Goal: Task Accomplishment & Management: Use online tool/utility

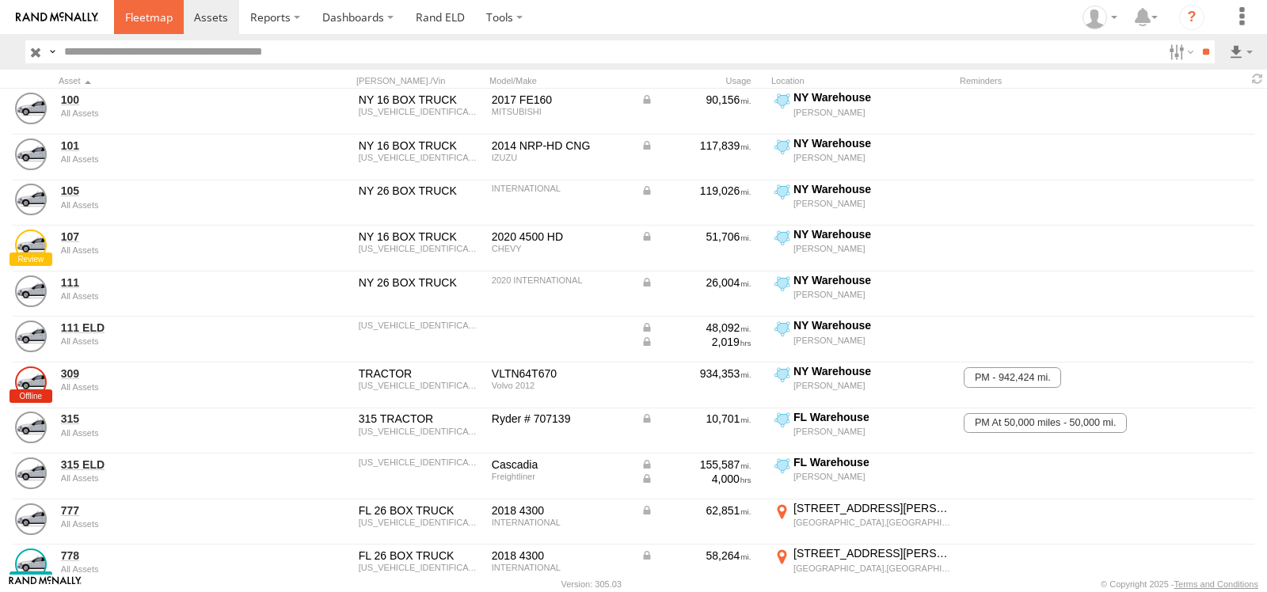
click at [150, 18] on span at bounding box center [149, 17] width 48 height 15
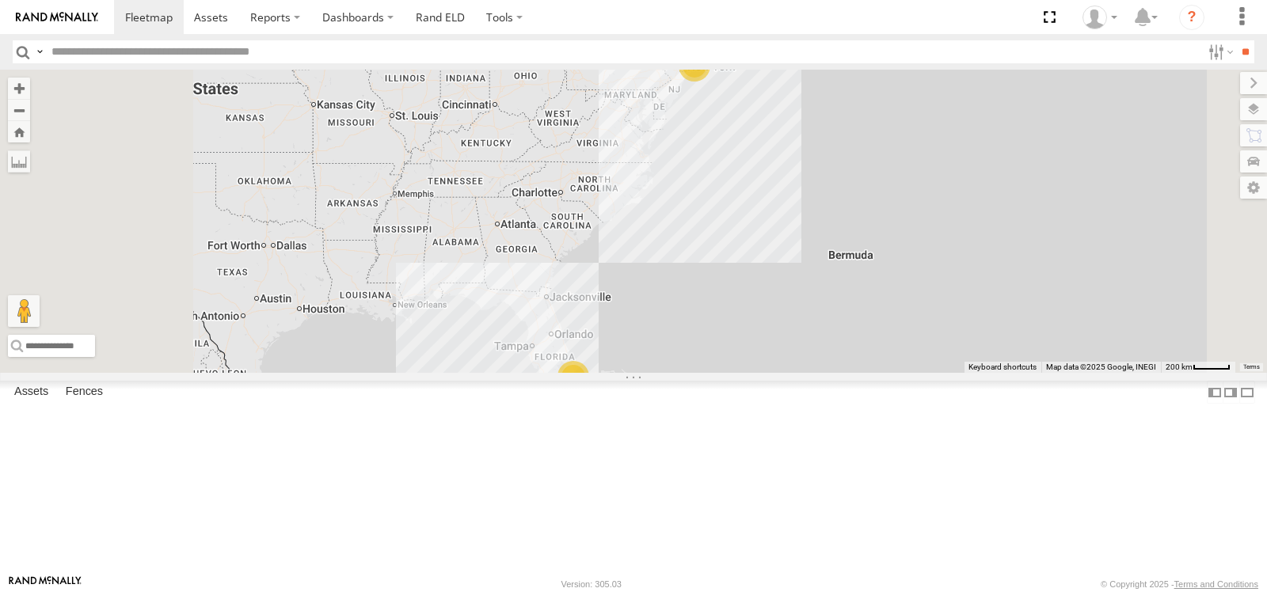
click at [0, 0] on span at bounding box center [0, 0] width 0 height 0
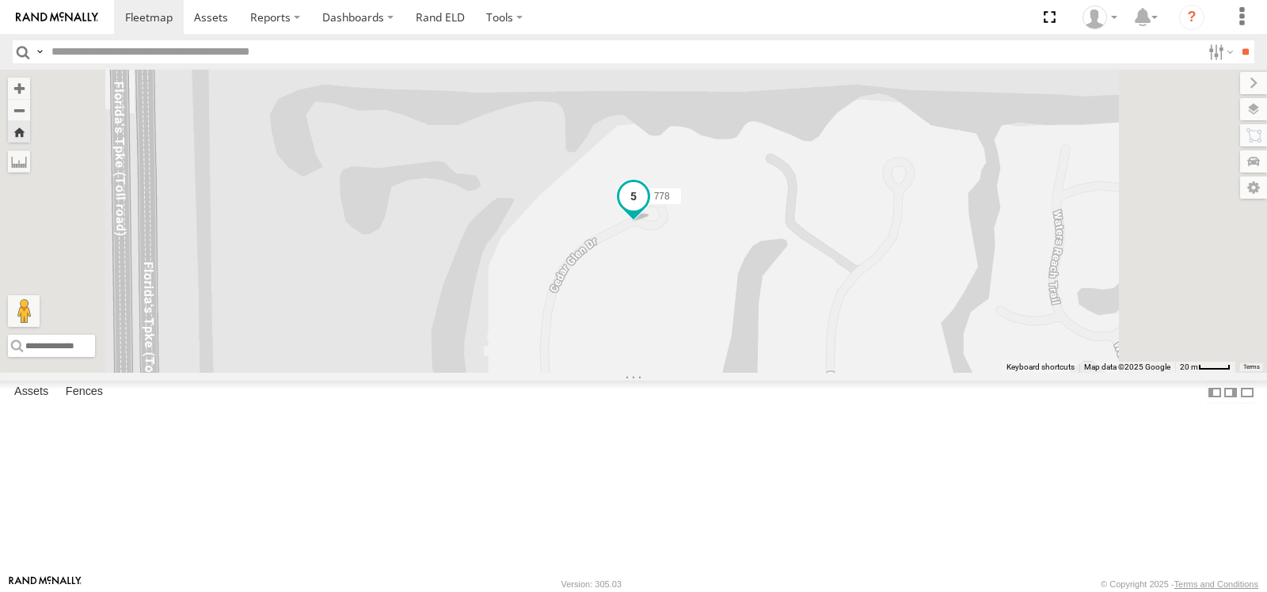
click at [648, 211] on span at bounding box center [633, 196] width 29 height 29
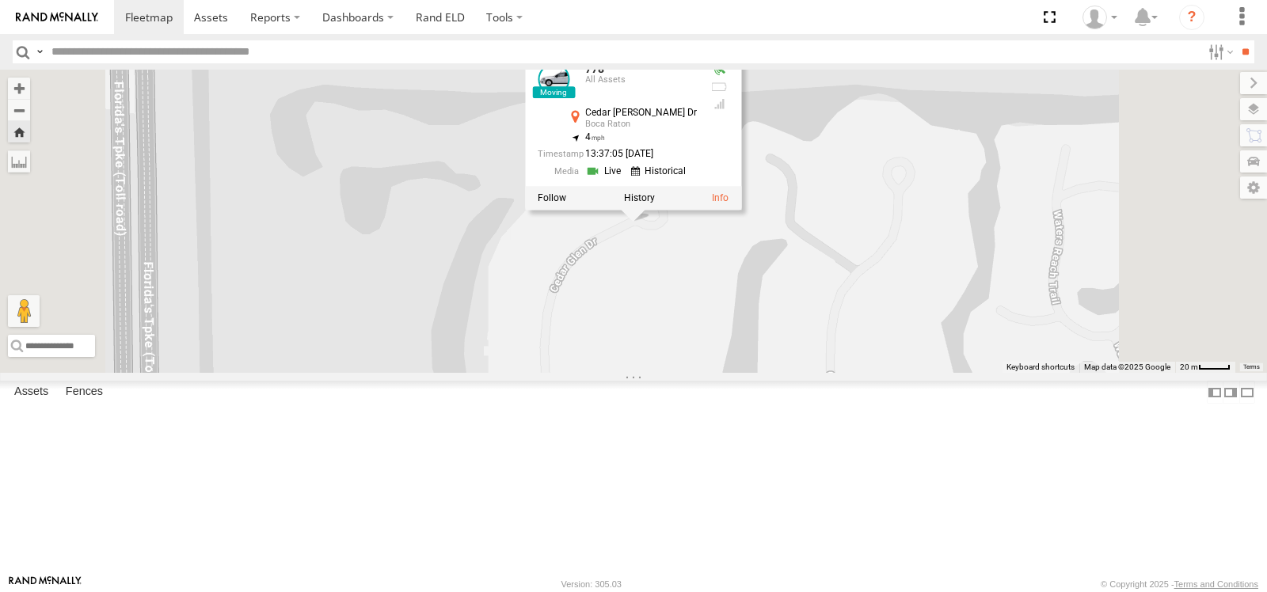
click at [625, 178] on link at bounding box center [605, 170] width 40 height 15
click at [0, 0] on span at bounding box center [0, 0] width 0 height 0
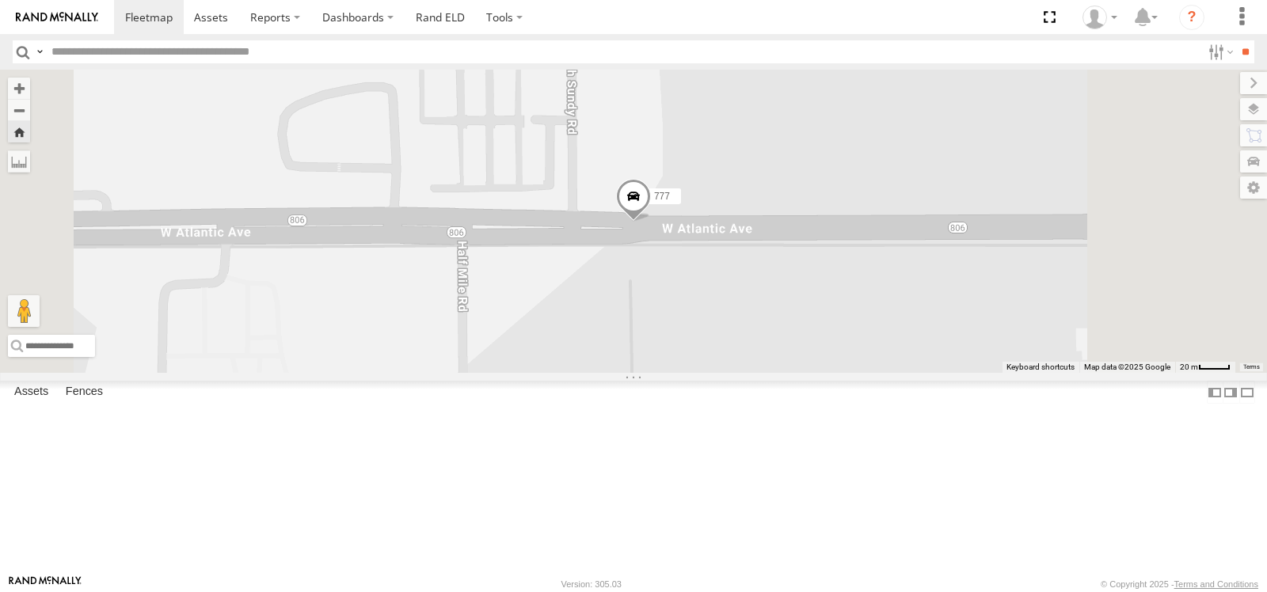
click at [651, 221] on span at bounding box center [633, 199] width 35 height 43
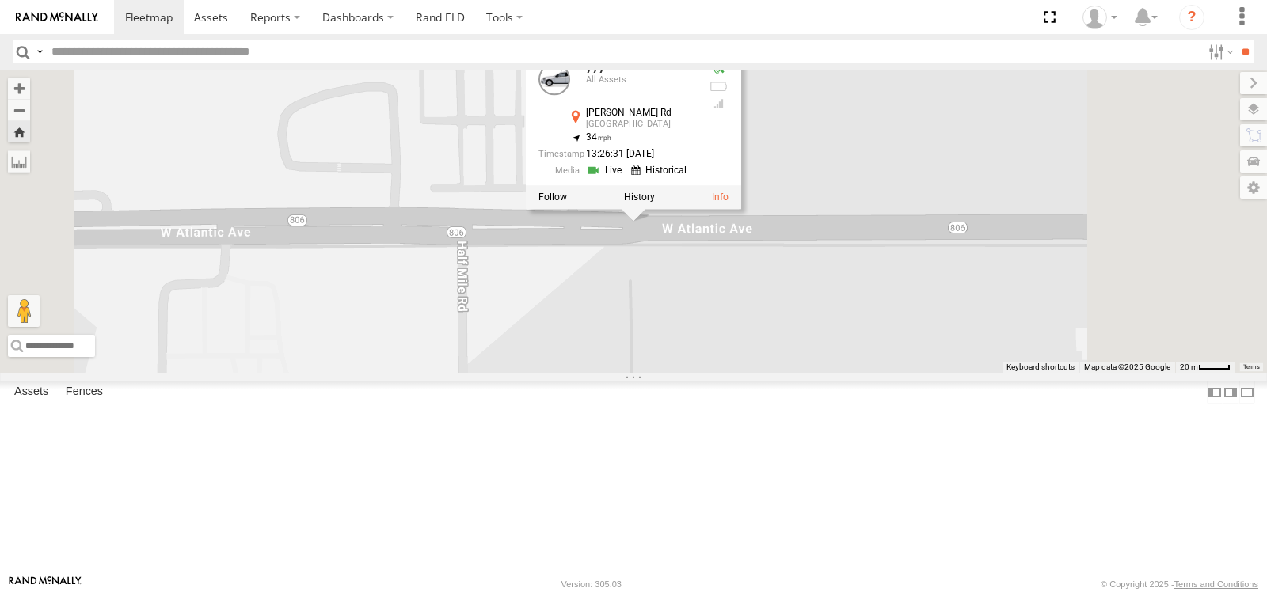
click at [626, 178] on link at bounding box center [606, 170] width 40 height 15
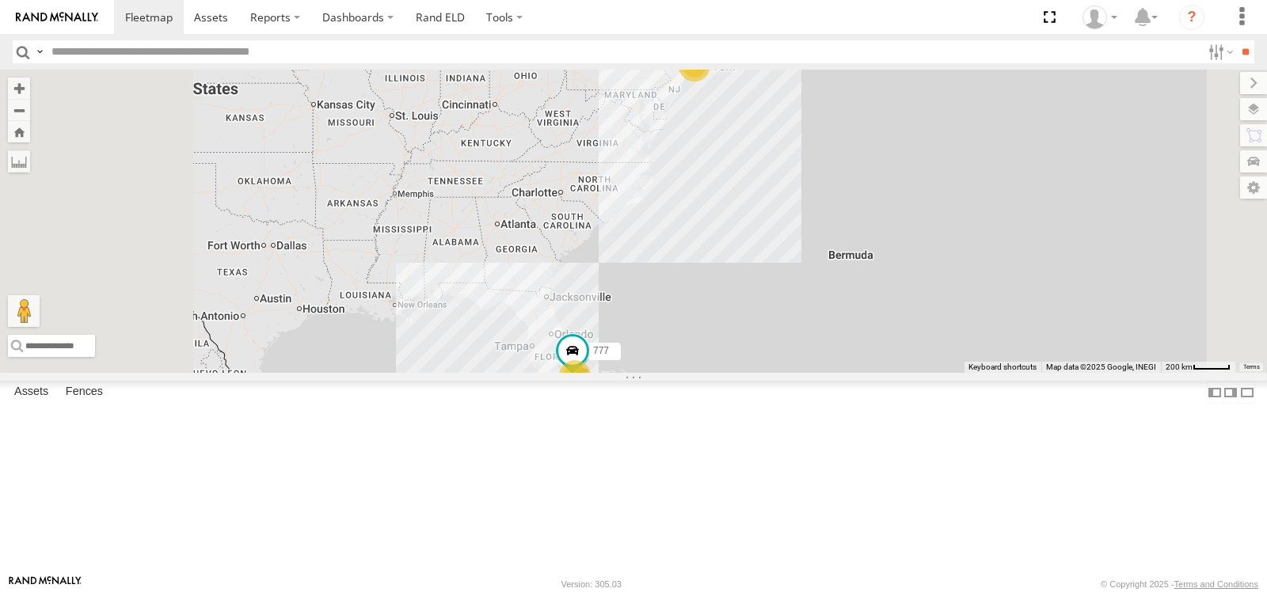
click at [0, 0] on div "Video" at bounding box center [0, 0] width 0 height 0
click at [0, 0] on span at bounding box center [0, 0] width 0 height 0
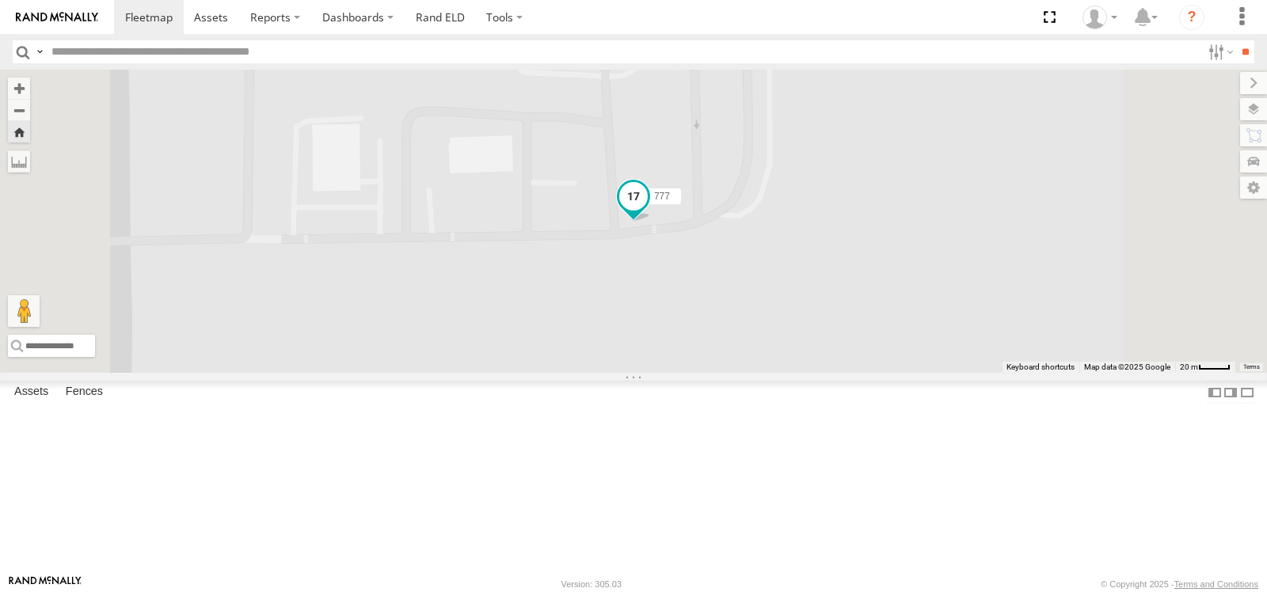
click at [648, 211] on span at bounding box center [633, 196] width 29 height 29
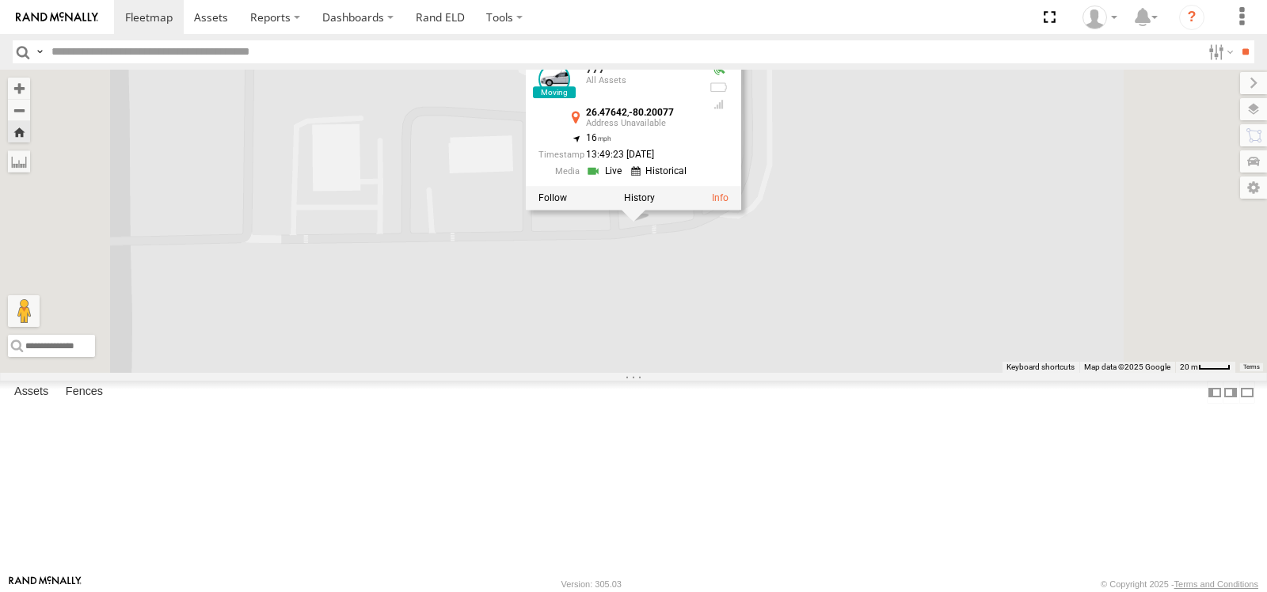
click at [626, 178] on link at bounding box center [606, 170] width 40 height 15
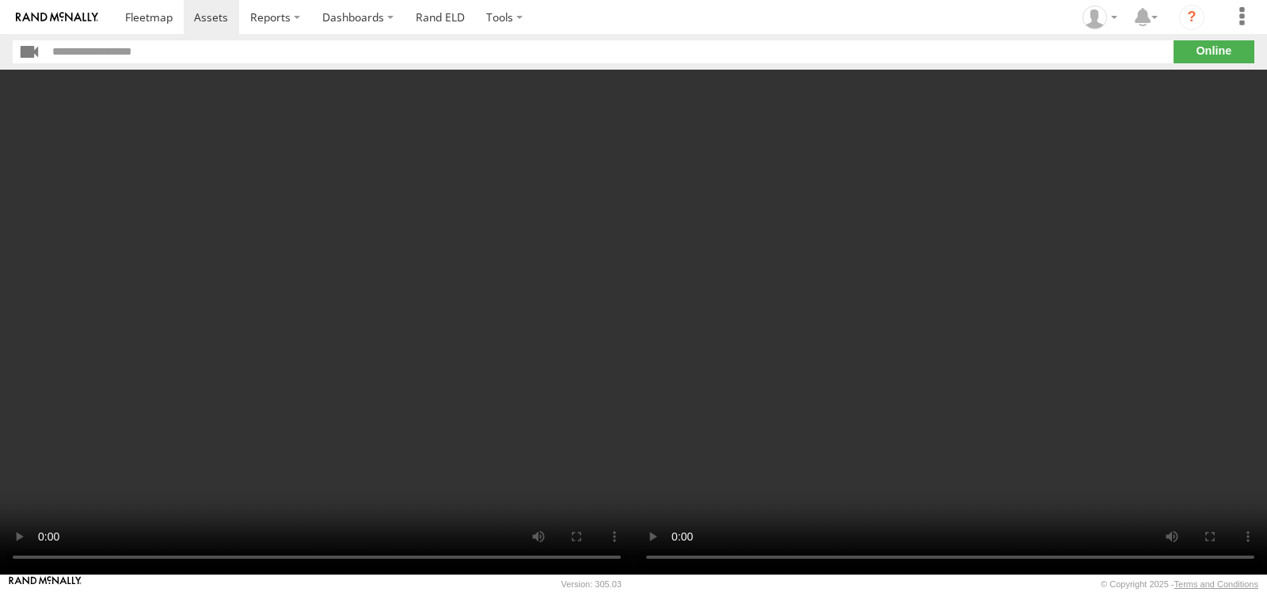
click at [707, 293] on video at bounding box center [949, 322] width 633 height 505
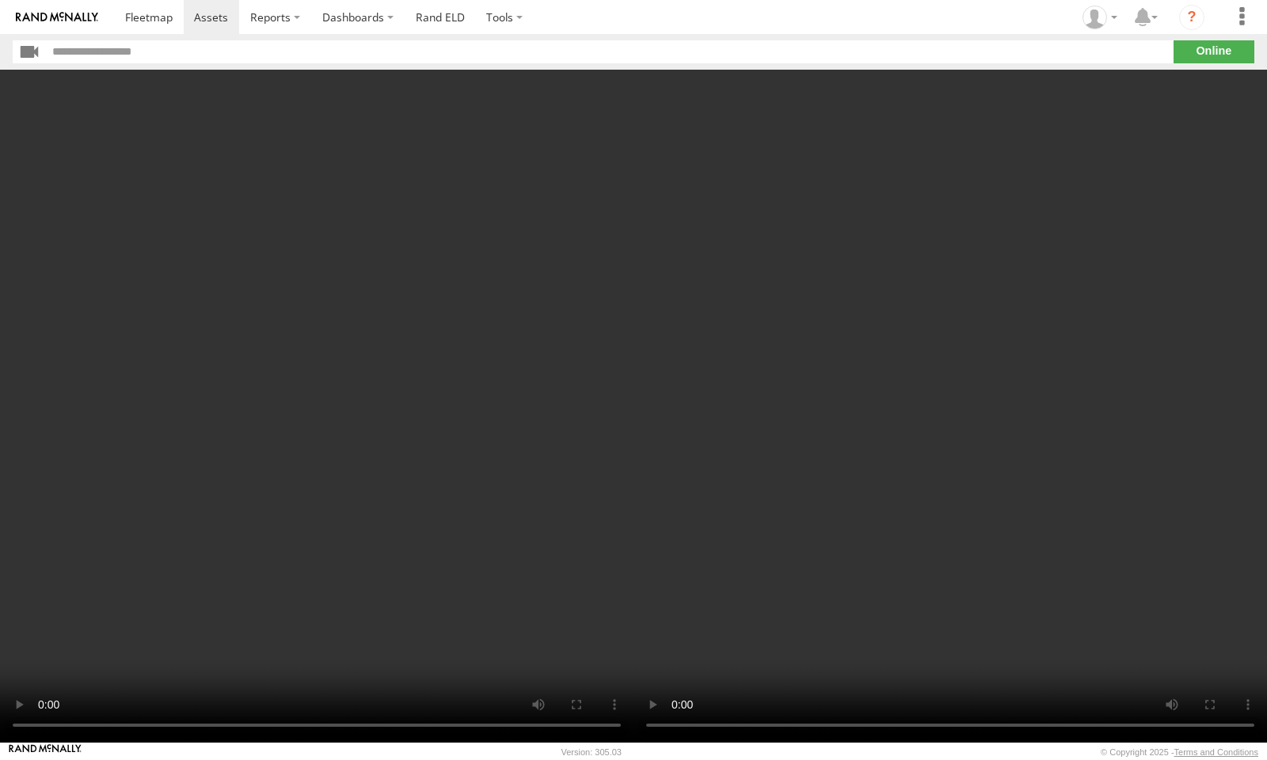
click at [633, 405] on video at bounding box center [949, 406] width 633 height 673
